Goal: Task Accomplishment & Management: Manage account settings

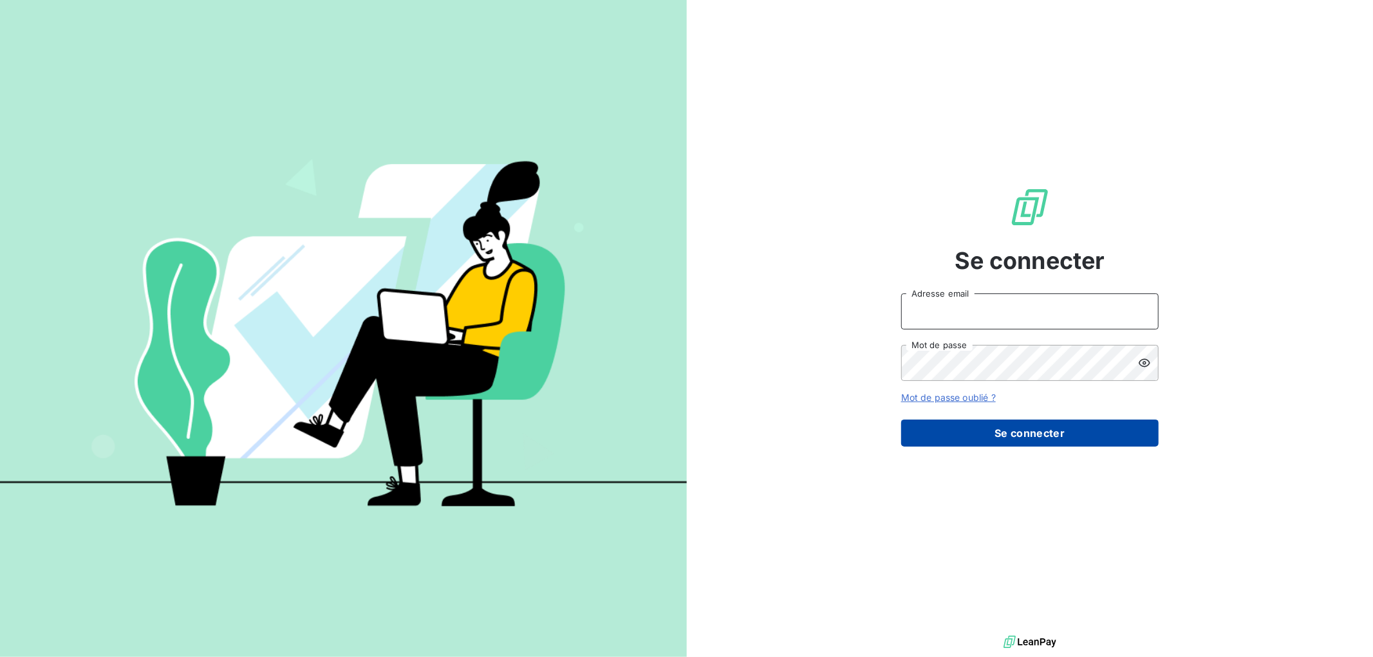
type input "[EMAIL_ADDRESS][DOMAIN_NAME]"
click at [1041, 426] on button "Se connecter" at bounding box center [1030, 433] width 258 height 27
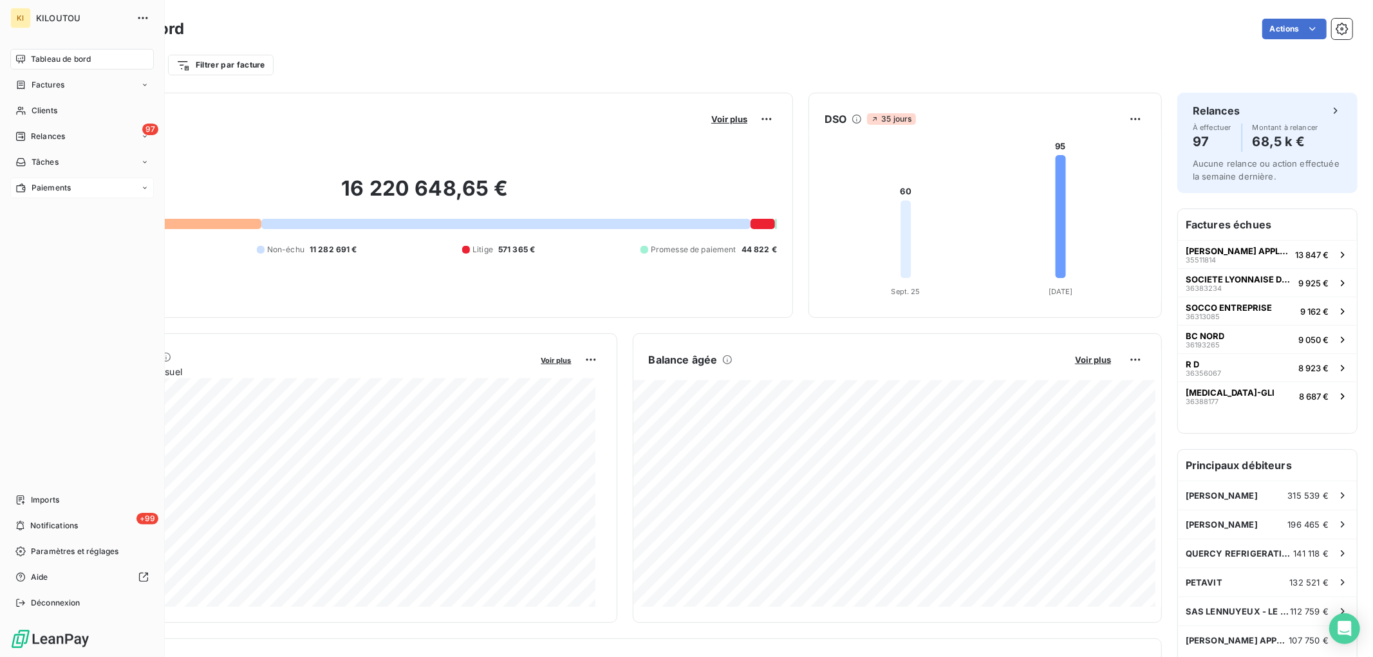
click at [59, 194] on div "Paiements" at bounding box center [82, 188] width 144 height 21
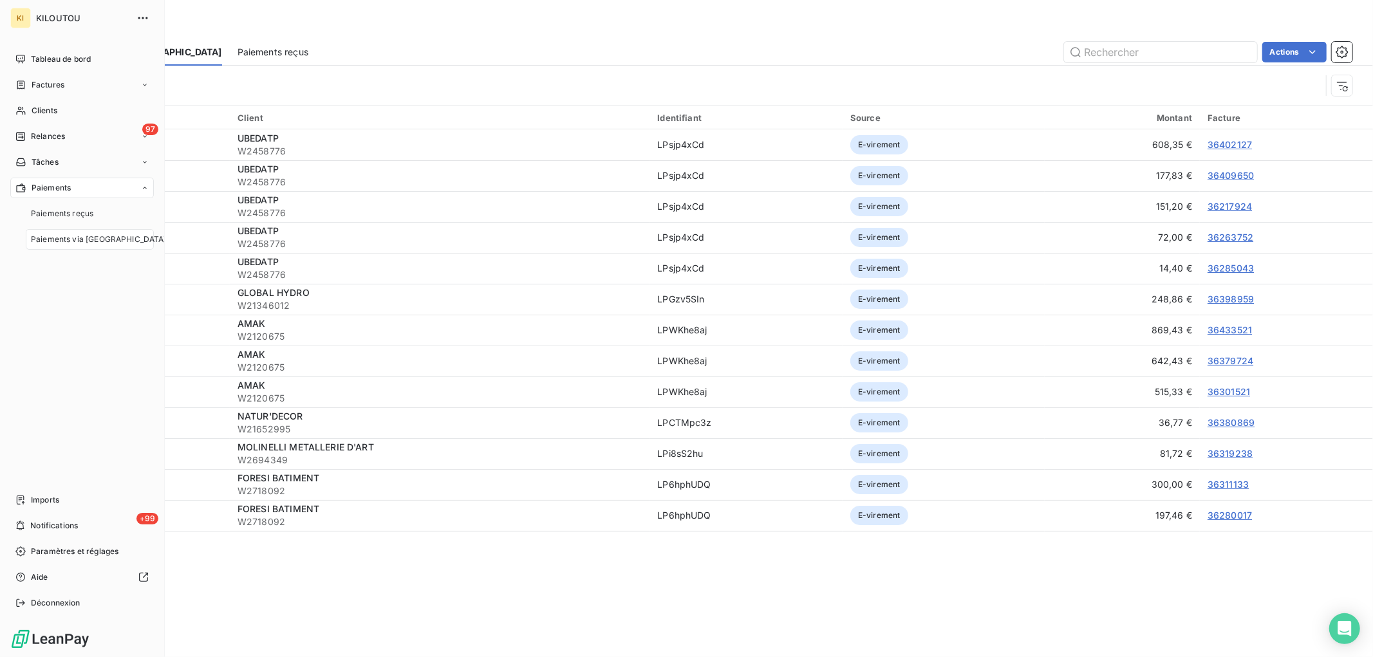
click at [64, 240] on span "Paiements via [GEOGRAPHIC_DATA]" at bounding box center [99, 240] width 136 height 12
click at [48, 126] on div "97 Relances" at bounding box center [82, 136] width 144 height 21
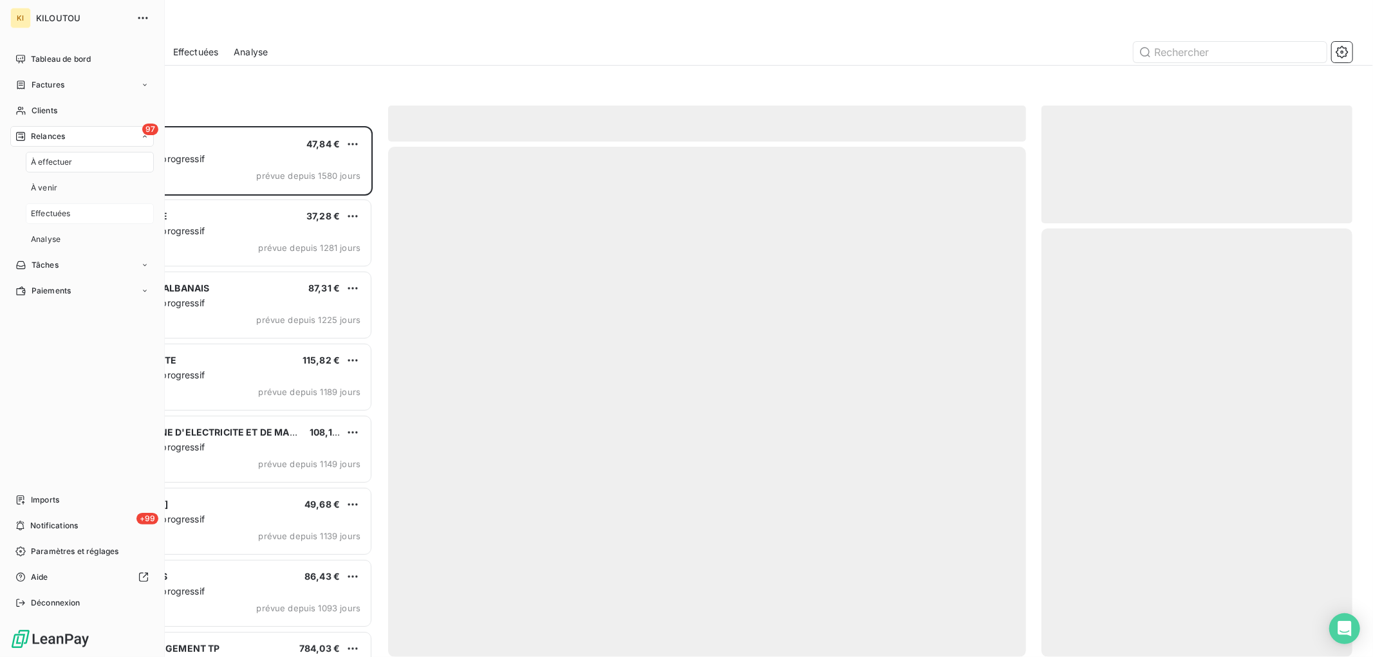
scroll to position [520, 300]
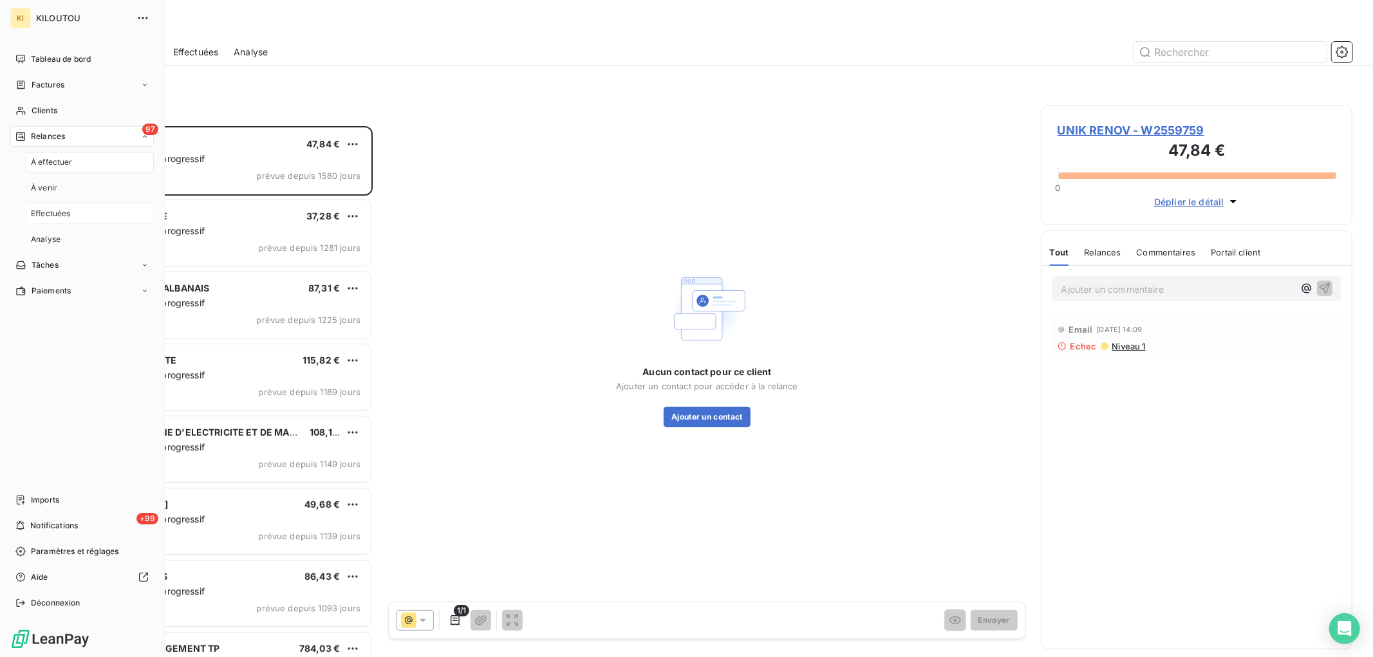
click at [62, 211] on span "Effectuées" at bounding box center [51, 214] width 40 height 12
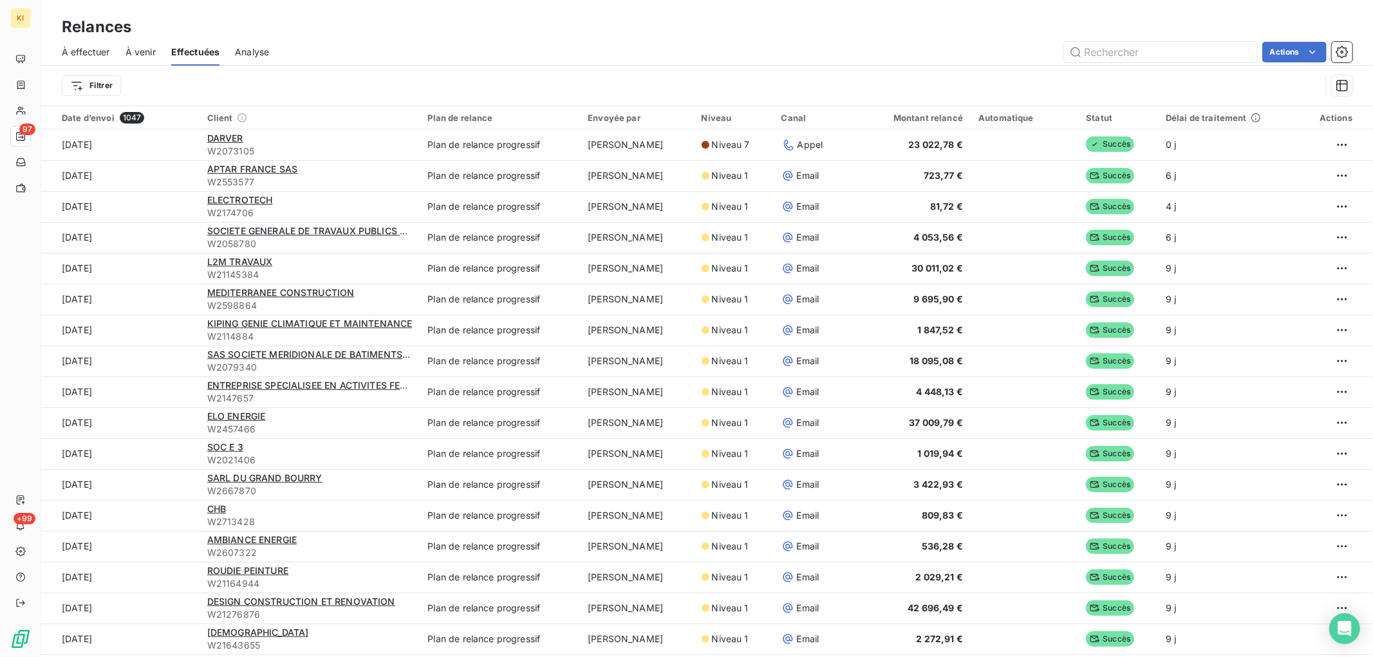
click at [149, 52] on span "À venir" at bounding box center [141, 52] width 30 height 13
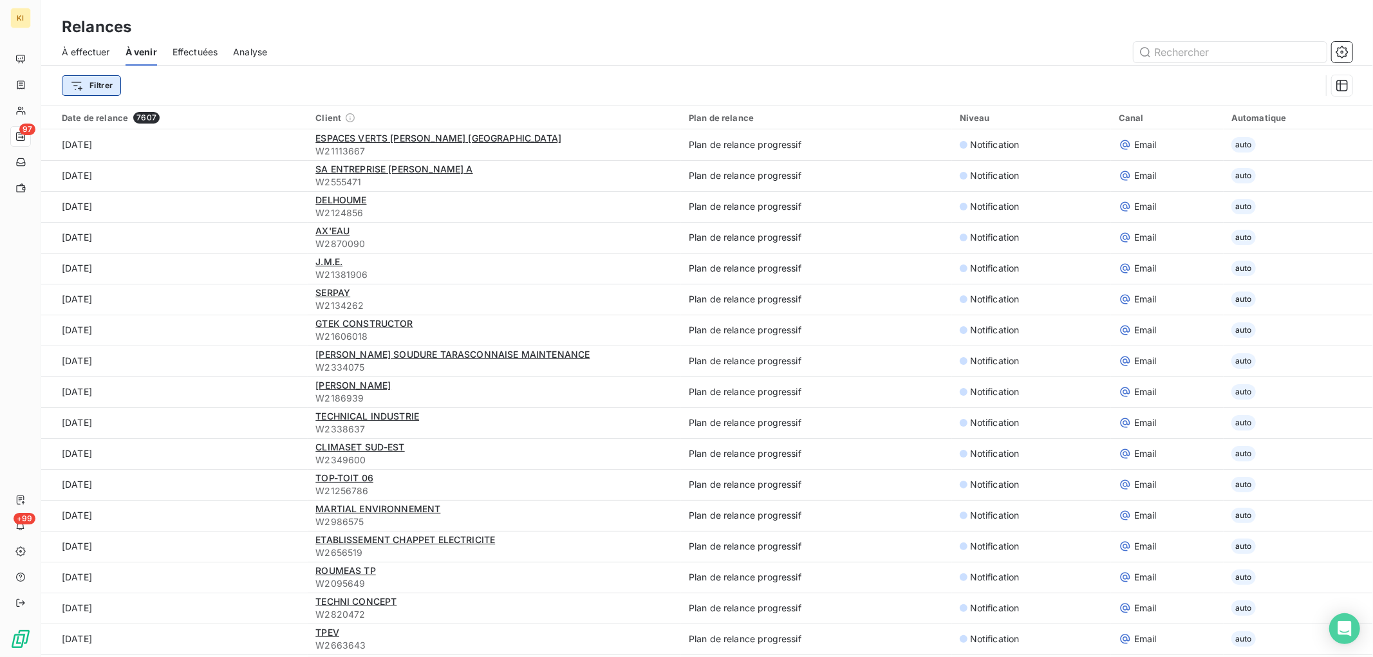
click at [91, 89] on html "KI 97 +99 Relances À effectuer À venir Effectuées Analyse Filtrer Date de relan…" at bounding box center [686, 328] width 1373 height 657
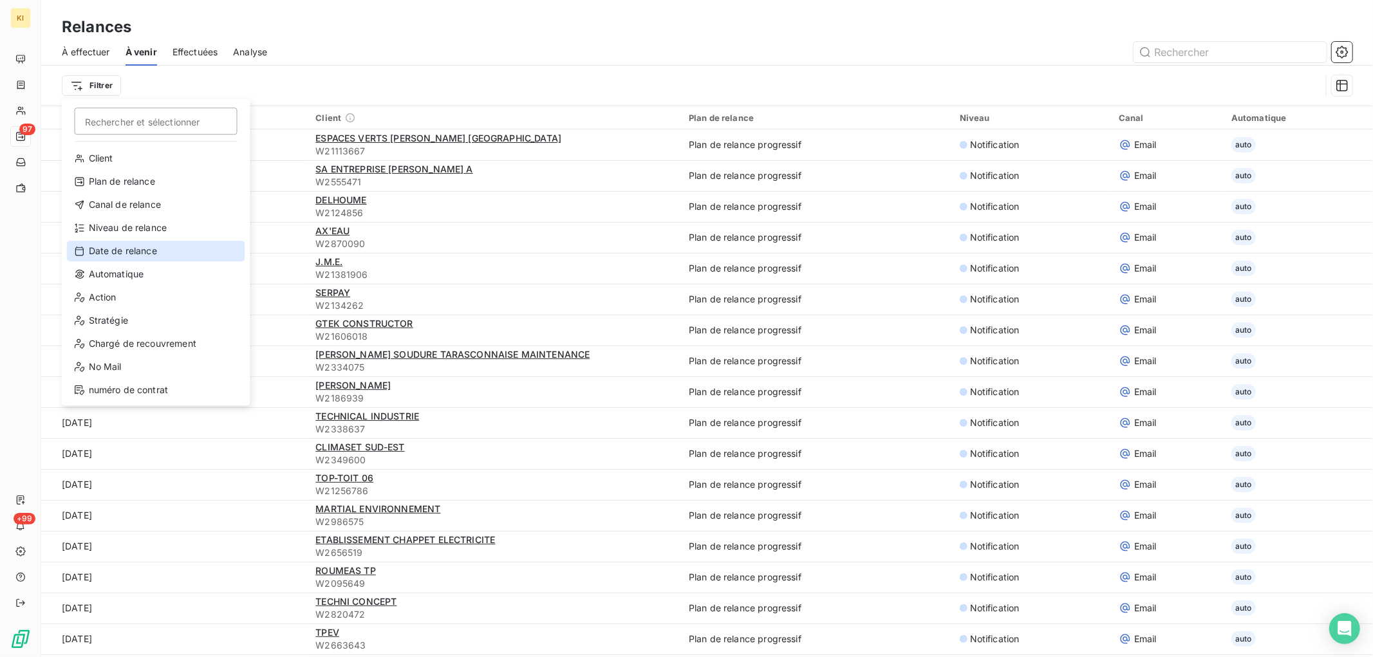
click at [152, 250] on div "Date de relance" at bounding box center [156, 251] width 178 height 21
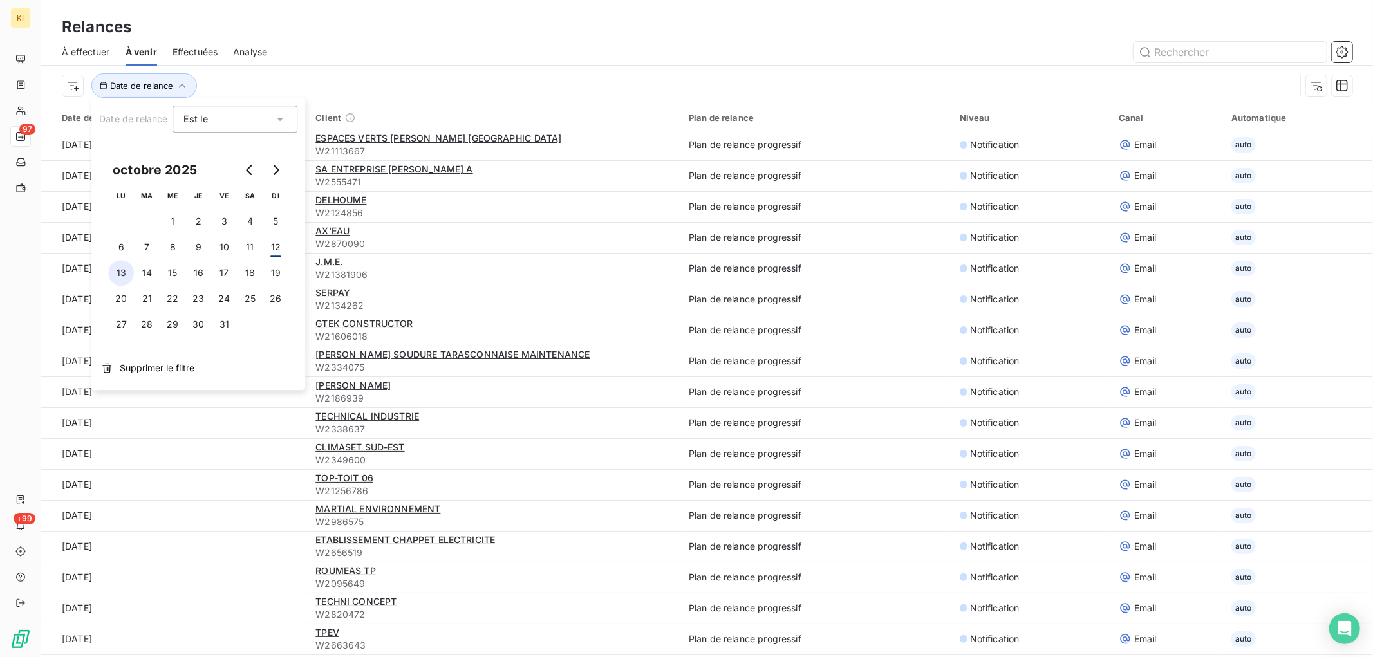
click at [126, 274] on button "13" at bounding box center [121, 273] width 26 height 26
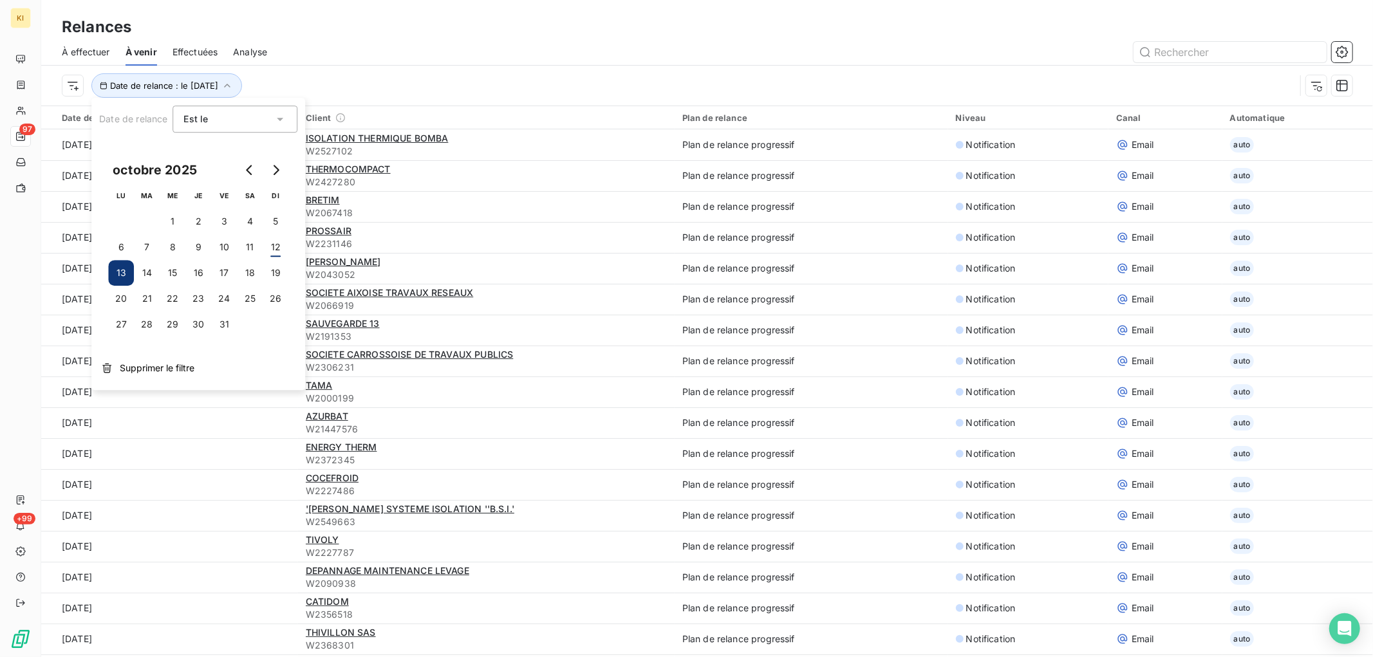
click at [388, 56] on div at bounding box center [818, 52] width 1070 height 21
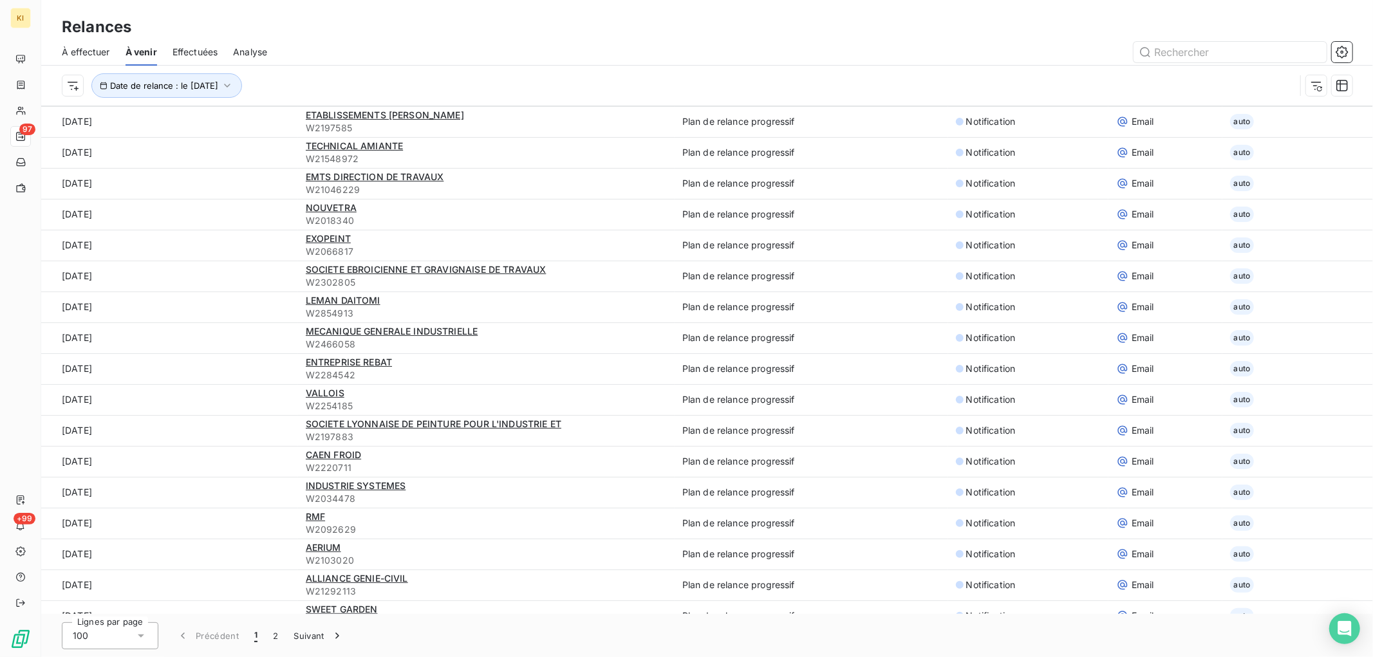
scroll to position [1059, 0]
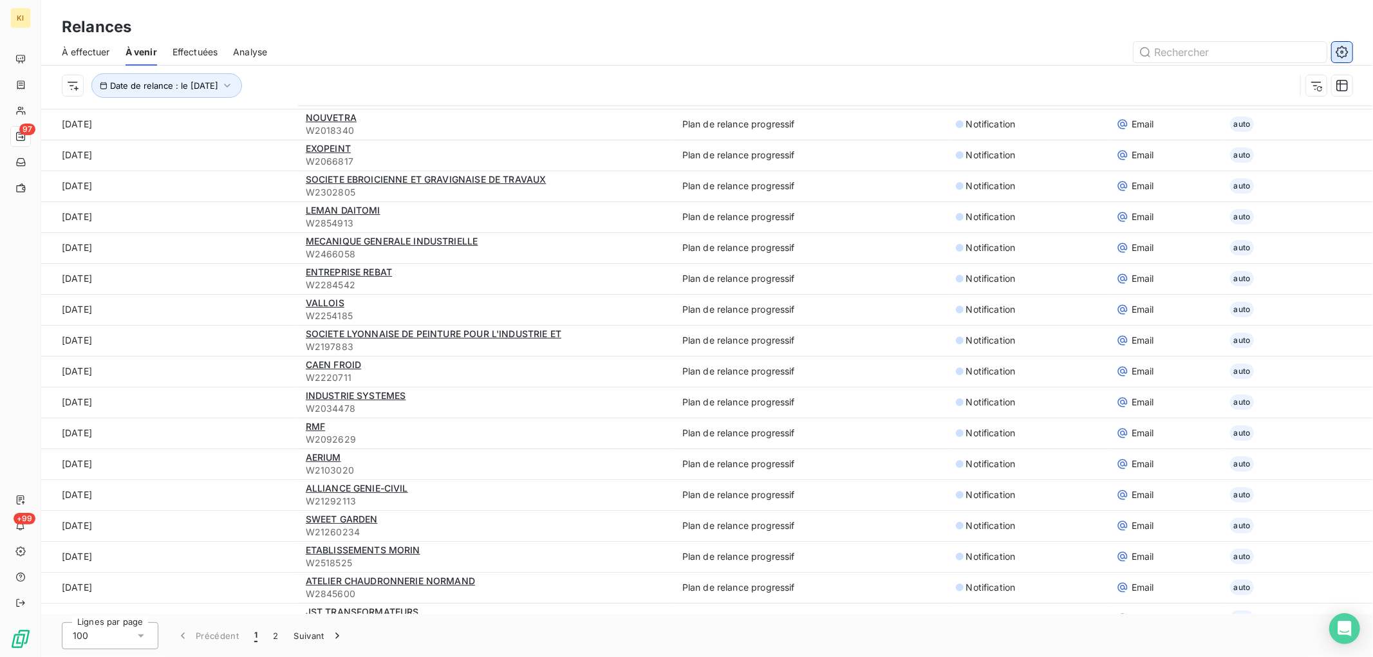
click at [1344, 55] on icon "button" at bounding box center [1342, 52] width 13 height 13
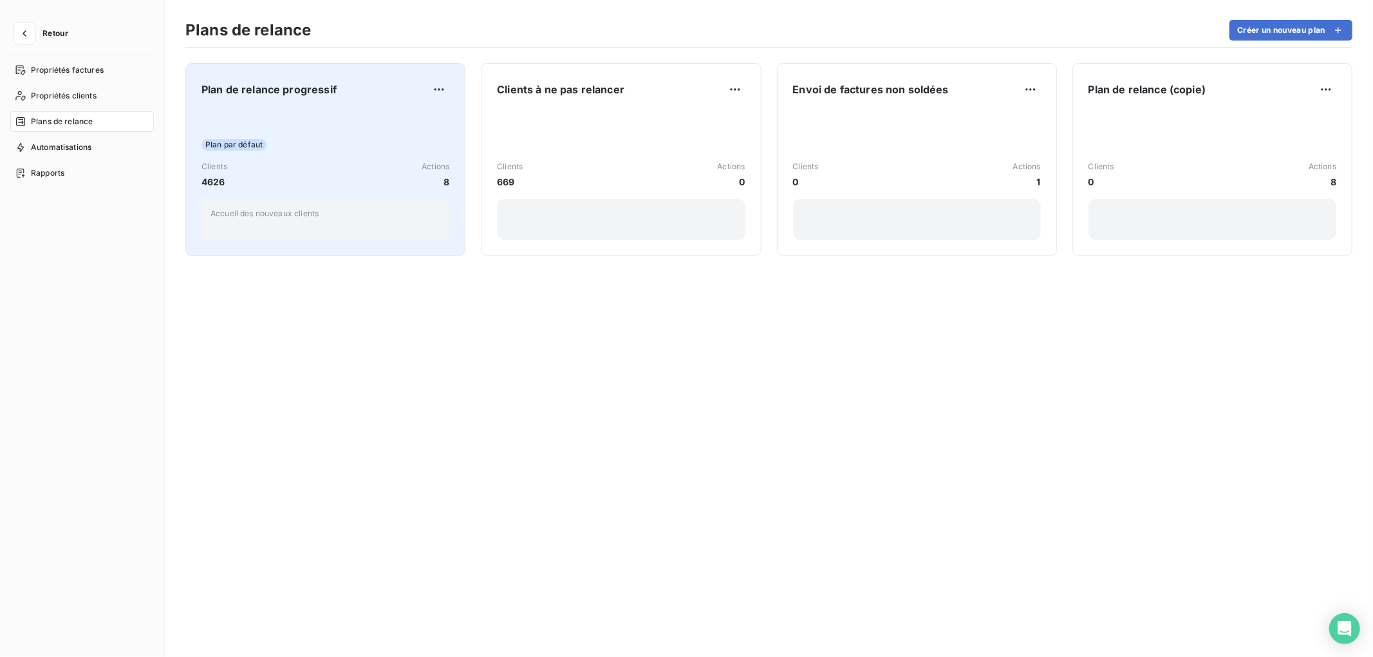
click at [357, 161] on div "Clients 4626 Actions 8" at bounding box center [326, 175] width 248 height 28
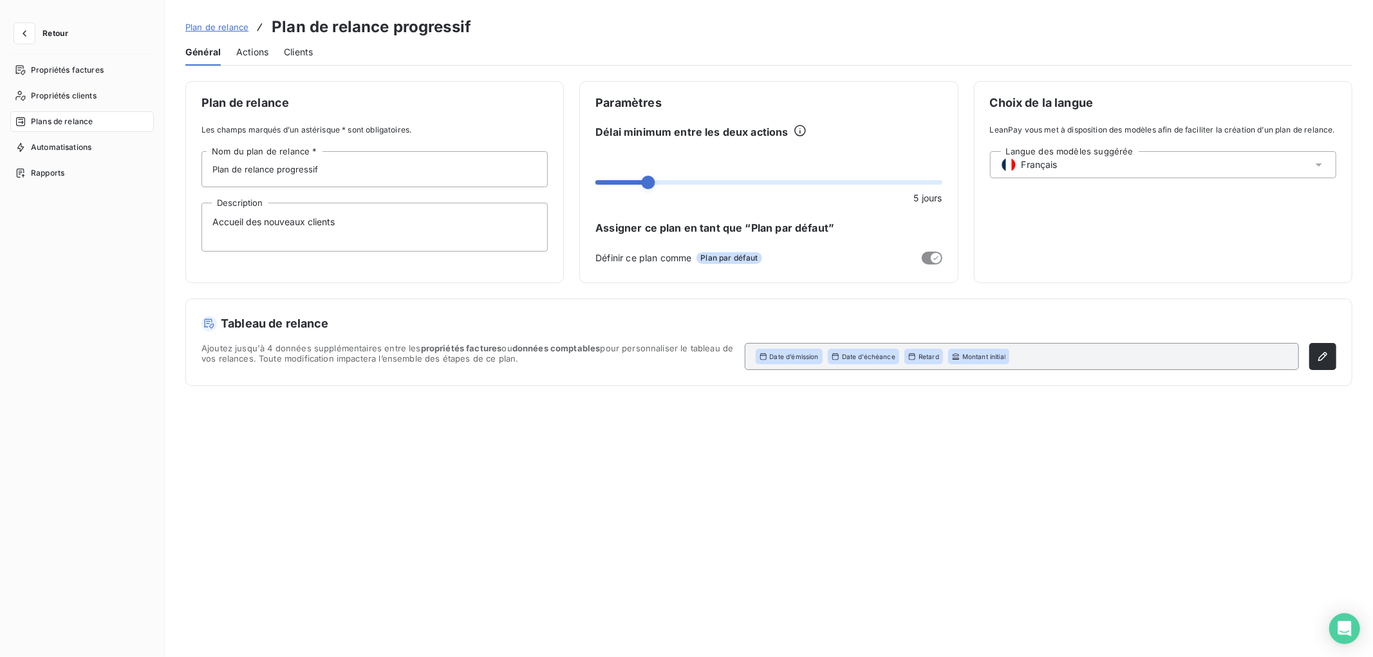
click at [254, 52] on span "Actions" at bounding box center [252, 52] width 32 height 13
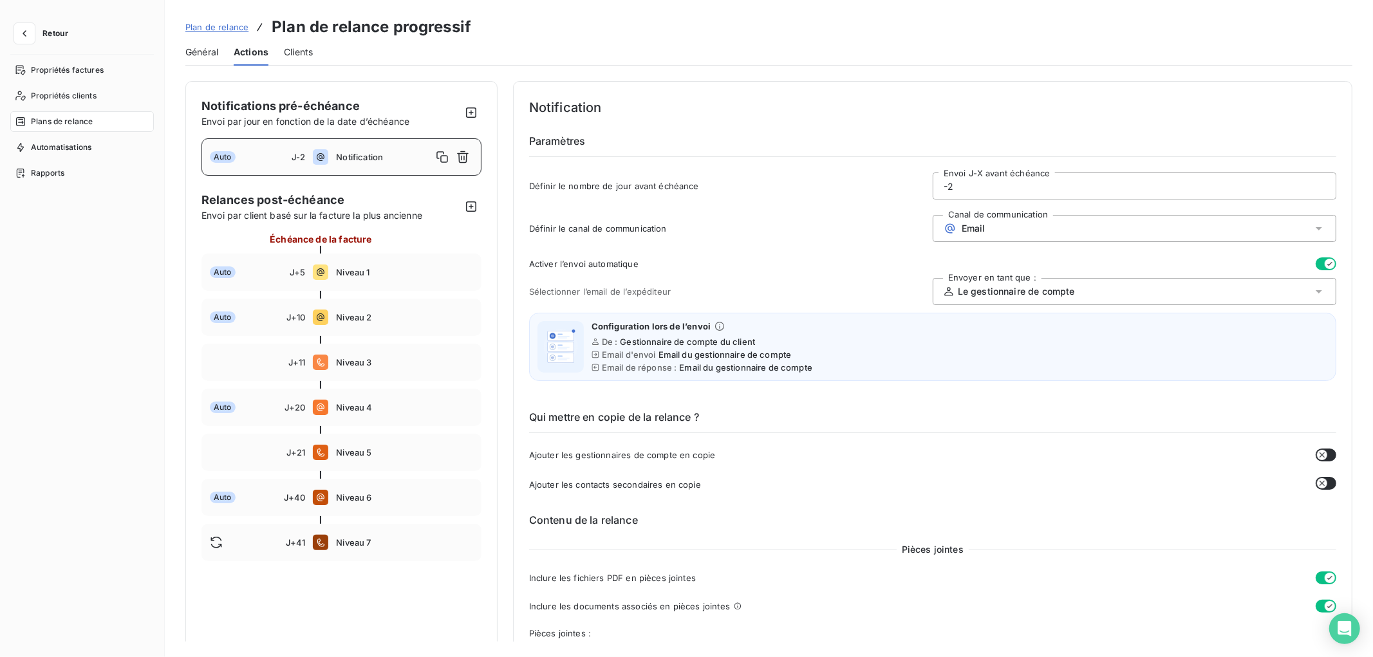
click at [341, 158] on span "Notification" at bounding box center [383, 157] width 95 height 10
click at [1316, 266] on button "button" at bounding box center [1326, 264] width 21 height 13
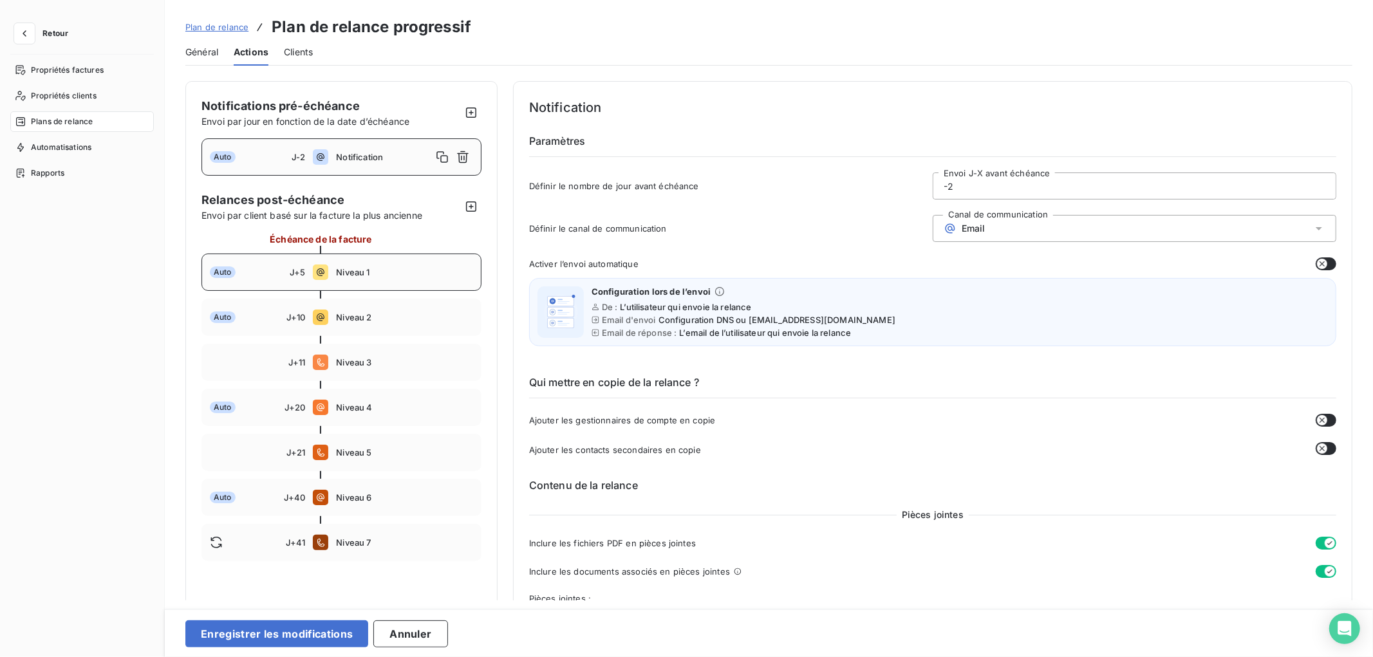
click at [419, 265] on div "Auto J+5 Niveau 1" at bounding box center [342, 272] width 280 height 37
type input "5"
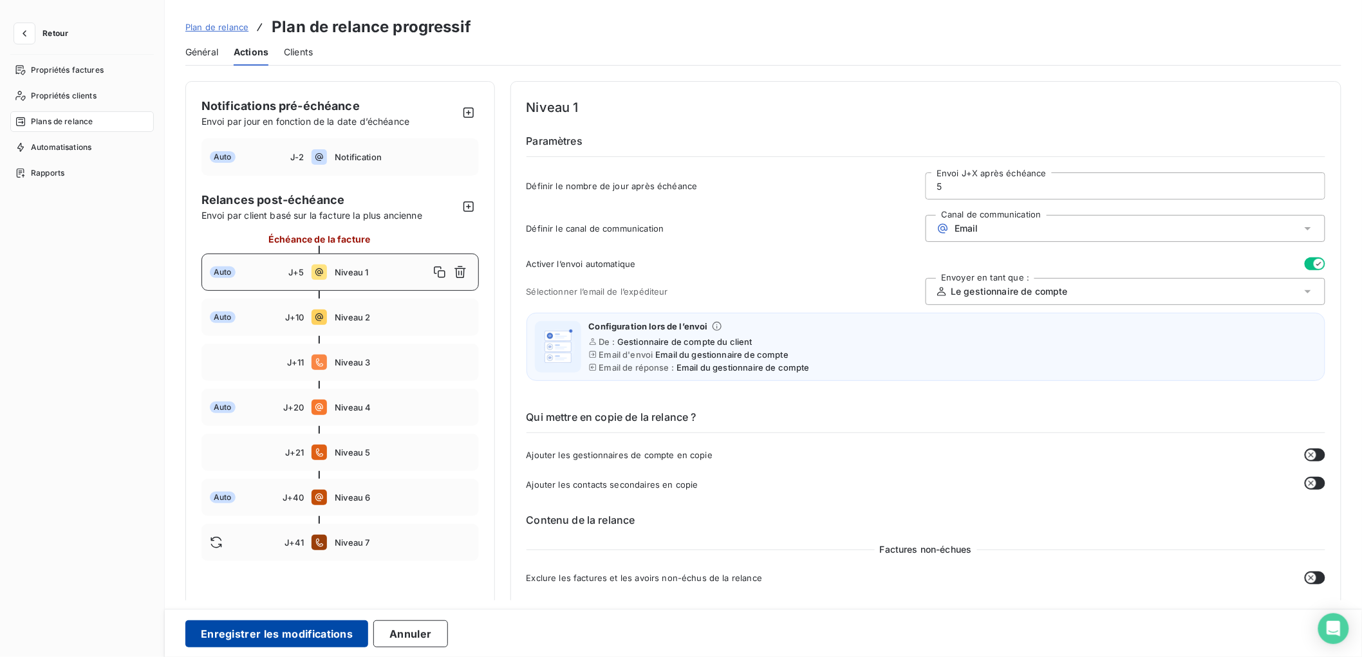
click at [312, 632] on button "Enregistrer les modifications" at bounding box center [276, 634] width 183 height 27
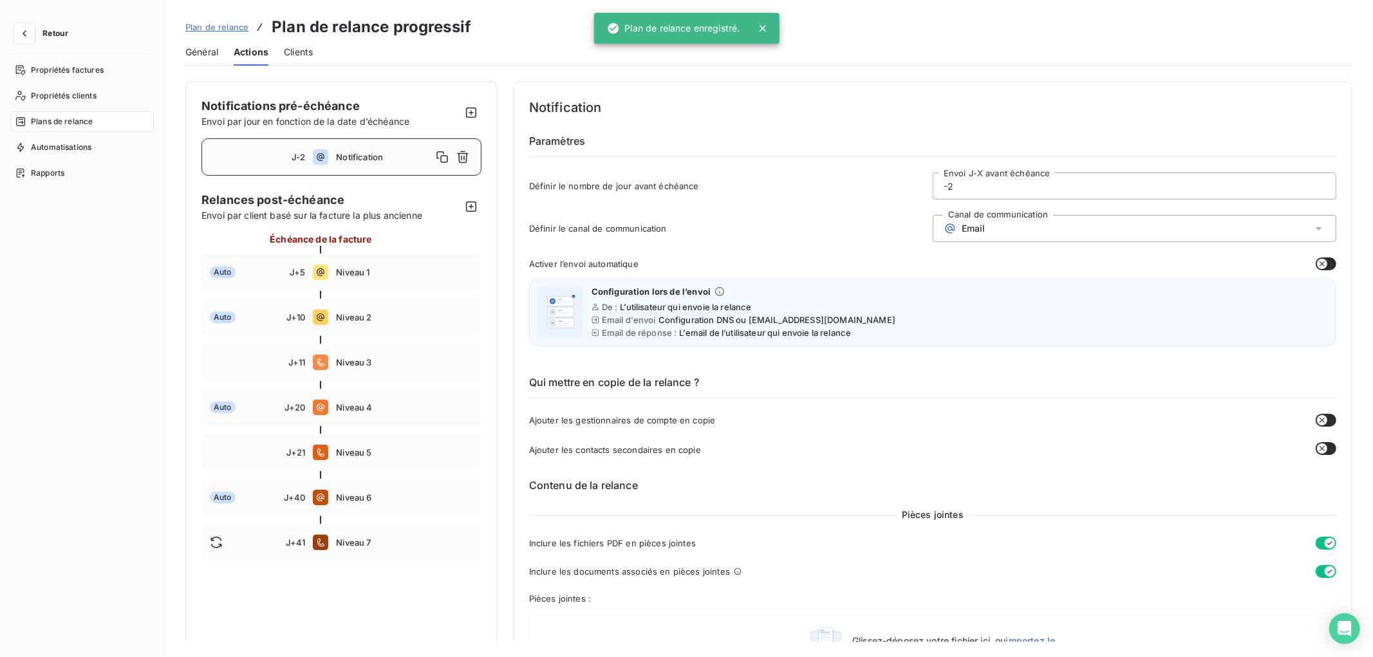
click at [66, 32] on span "Retour" at bounding box center [55, 34] width 26 height 8
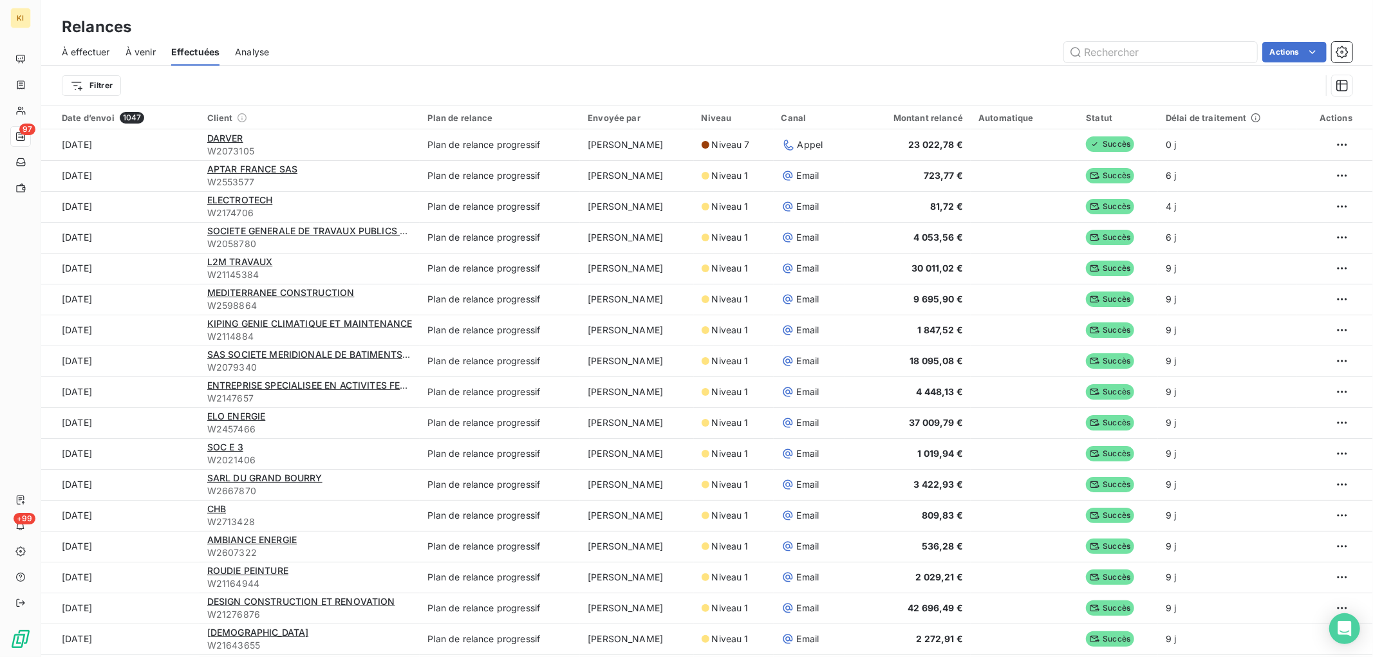
click at [131, 58] on span "À venir" at bounding box center [141, 52] width 30 height 13
